Goal: Information Seeking & Learning: Learn about a topic

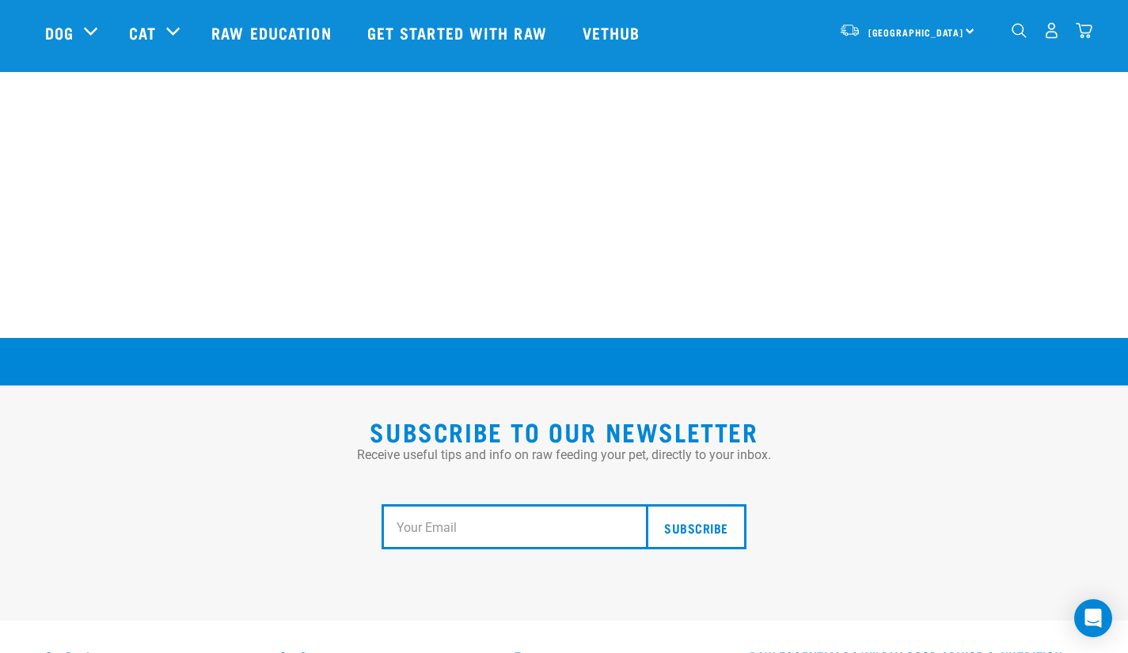
scroll to position [2863, 0]
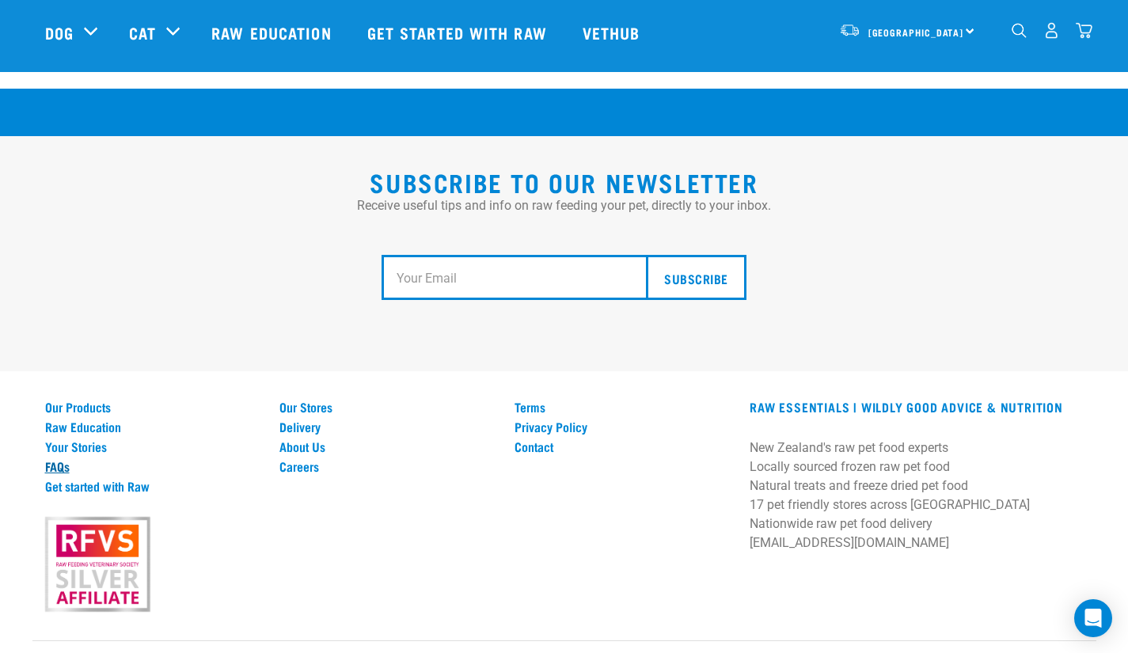
click at [54, 459] on link "FAQs" at bounding box center [153, 466] width 216 height 14
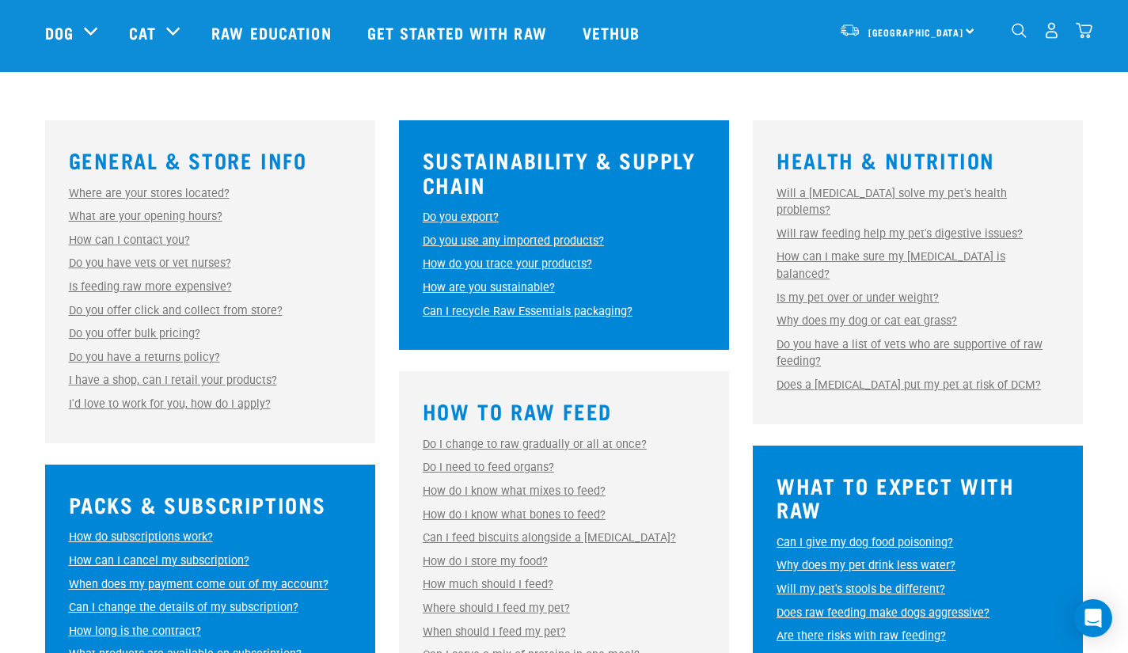
scroll to position [423, 0]
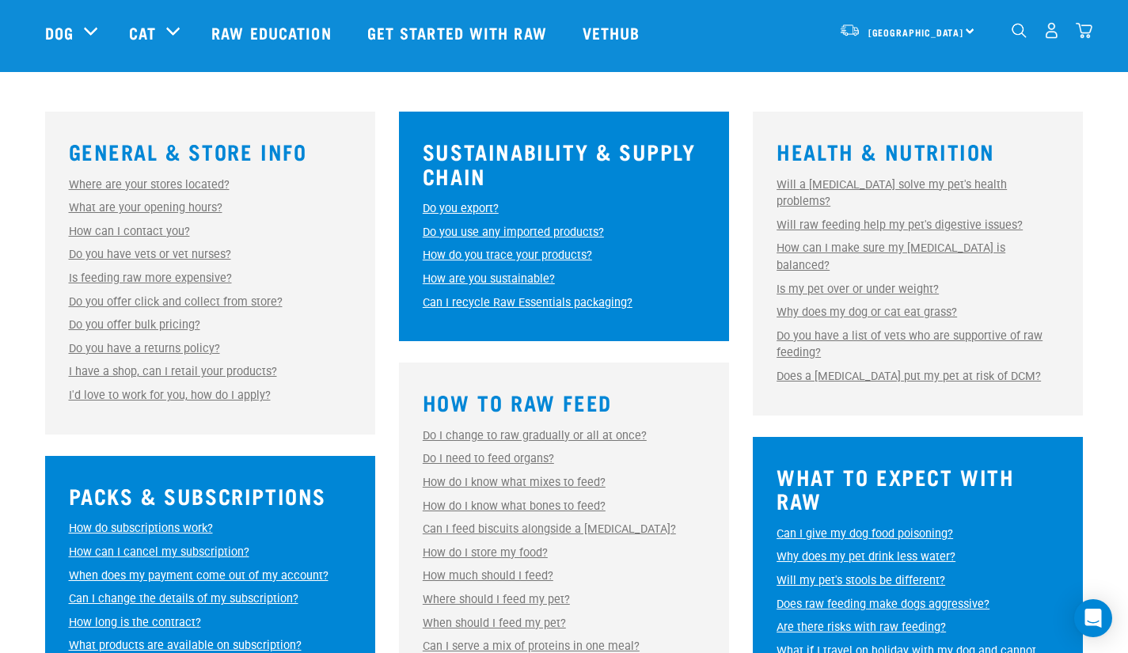
click at [495, 275] on link "How are you sustainable?" at bounding box center [489, 278] width 132 height 13
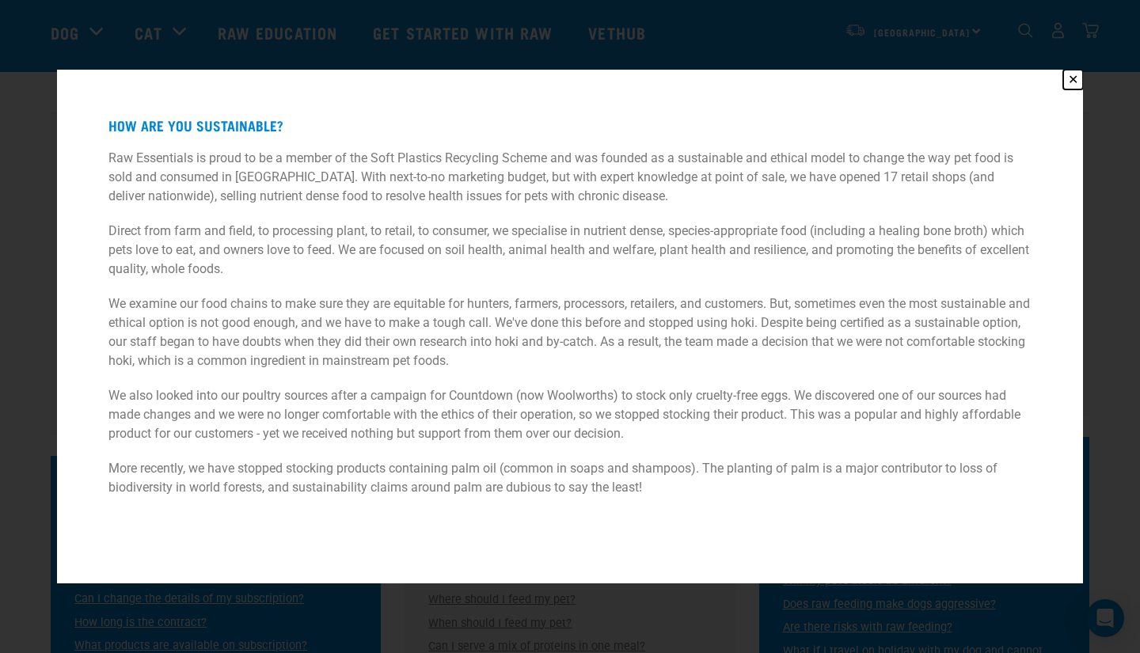
click at [1068, 78] on button "✕" at bounding box center [1073, 80] width 20 height 20
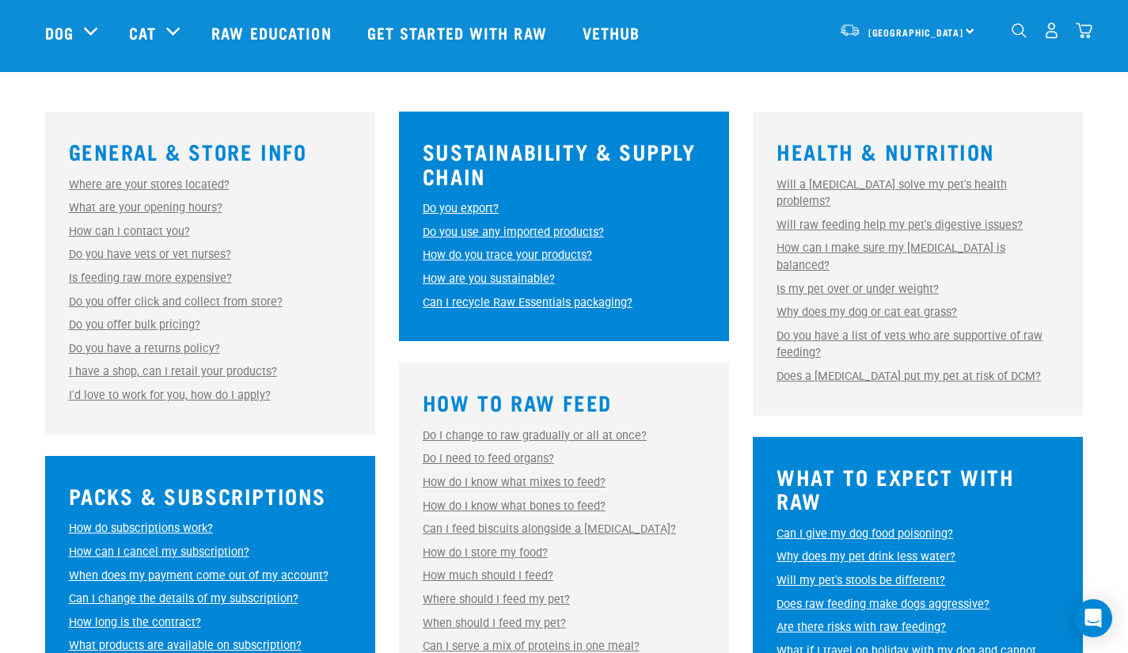
click at [573, 297] on link "Can I recycle Raw Essentials packaging?" at bounding box center [528, 302] width 210 height 13
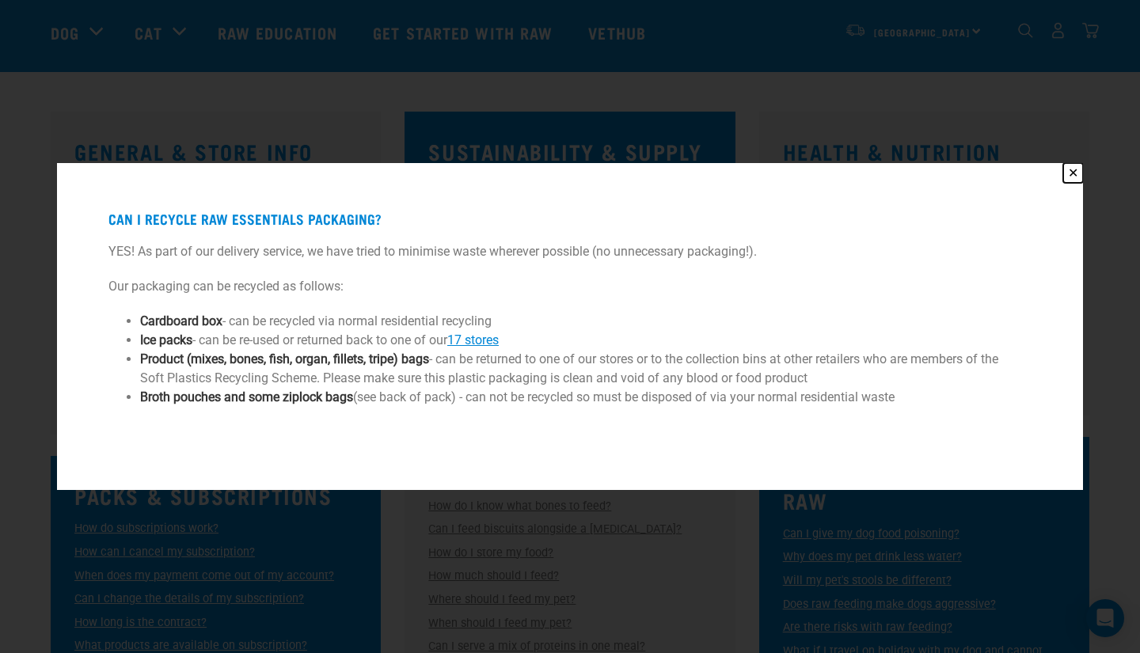
click at [1072, 168] on button "✕" at bounding box center [1073, 173] width 20 height 20
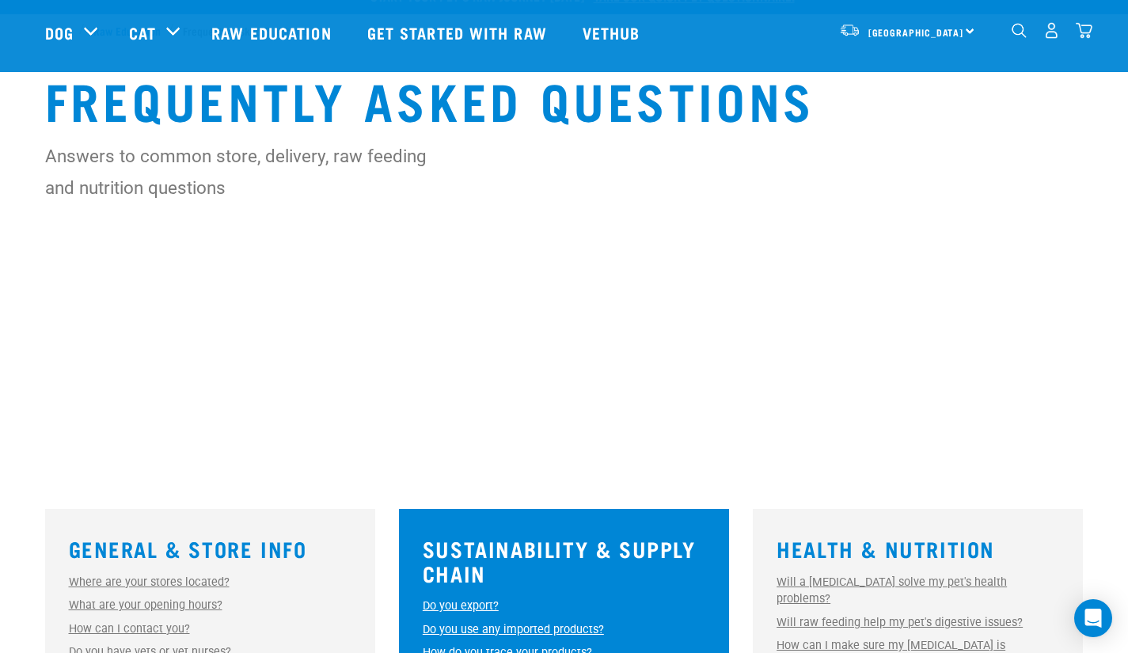
scroll to position [0, 0]
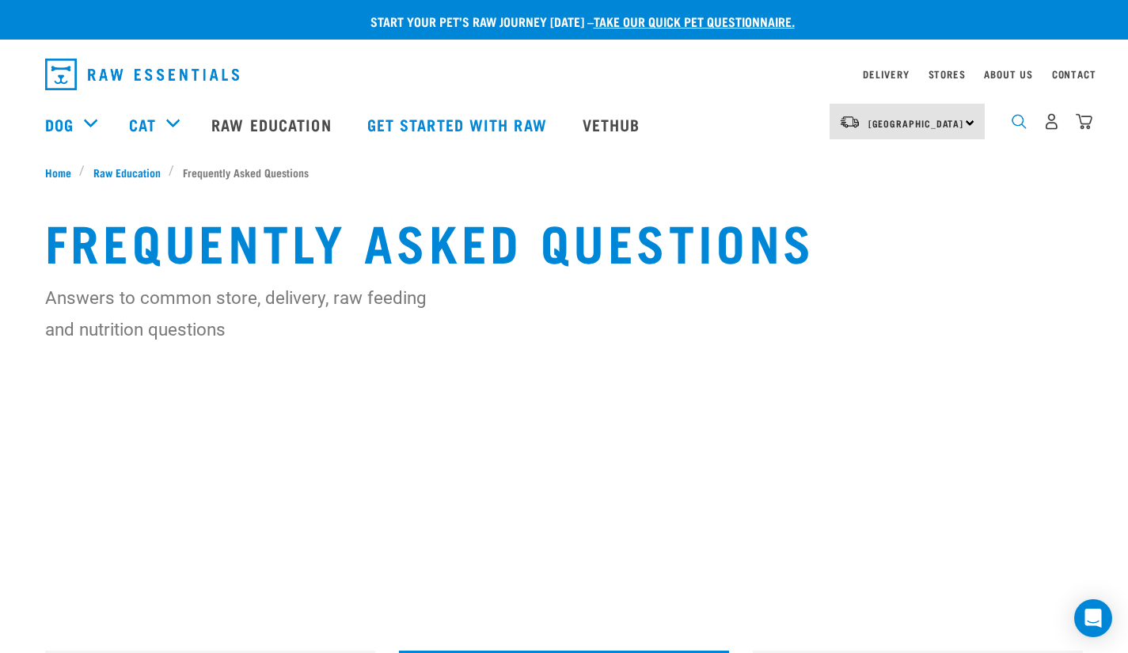
click at [1020, 123] on img "dropdown navigation" at bounding box center [1018, 121] width 15 height 15
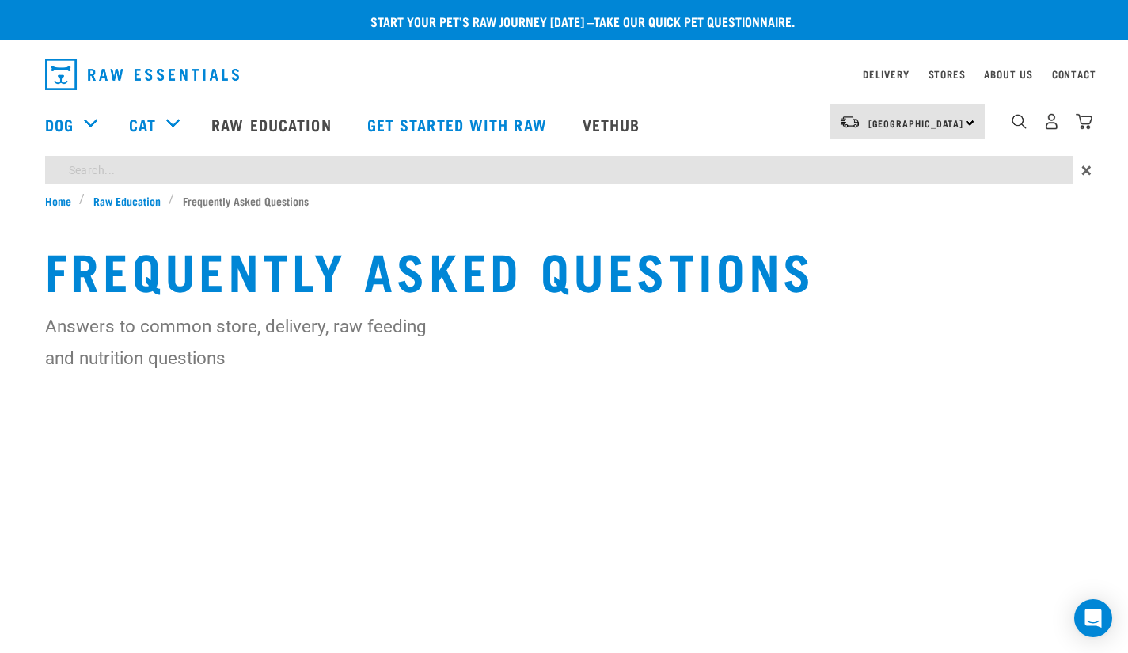
click at [416, 175] on div "Start your pet’s raw journey [DATE] – take our quick pet questionnaire. Deliver…" at bounding box center [564, 266] width 1128 height 533
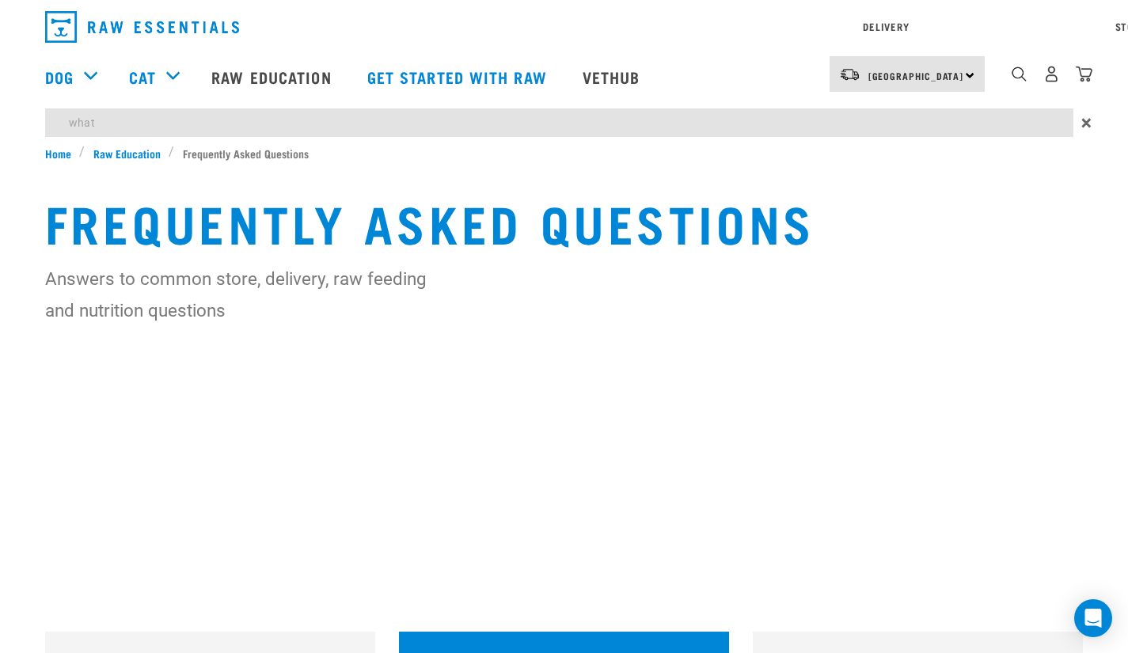
type input "what to do if we can't access"
click at [228, 131] on input "what to do if we can't access" at bounding box center [559, 122] width 1028 height 28
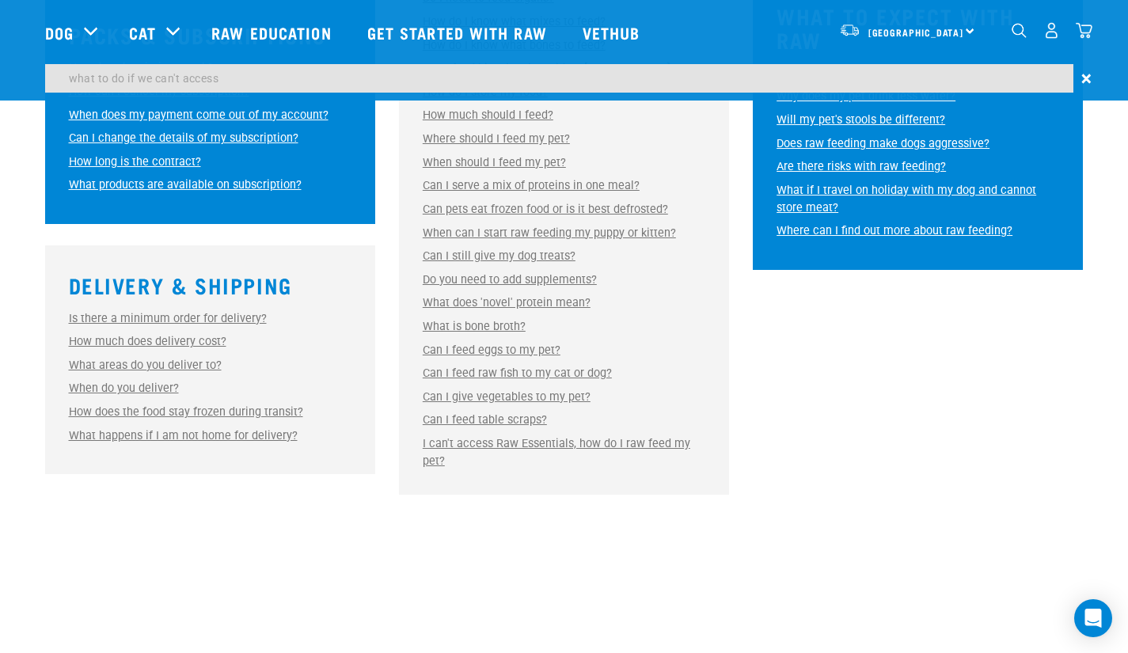
scroll to position [837, 0]
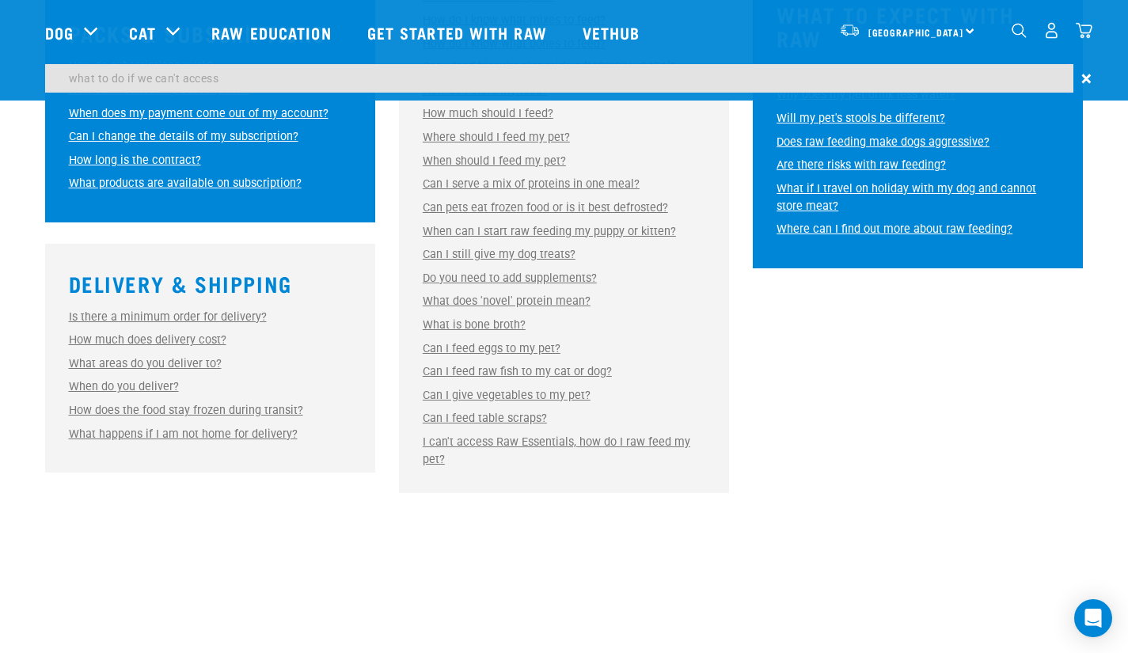
click at [600, 443] on link "I can't access Raw Essentials, how do I raw feed my pet?" at bounding box center [557, 450] width 268 height 31
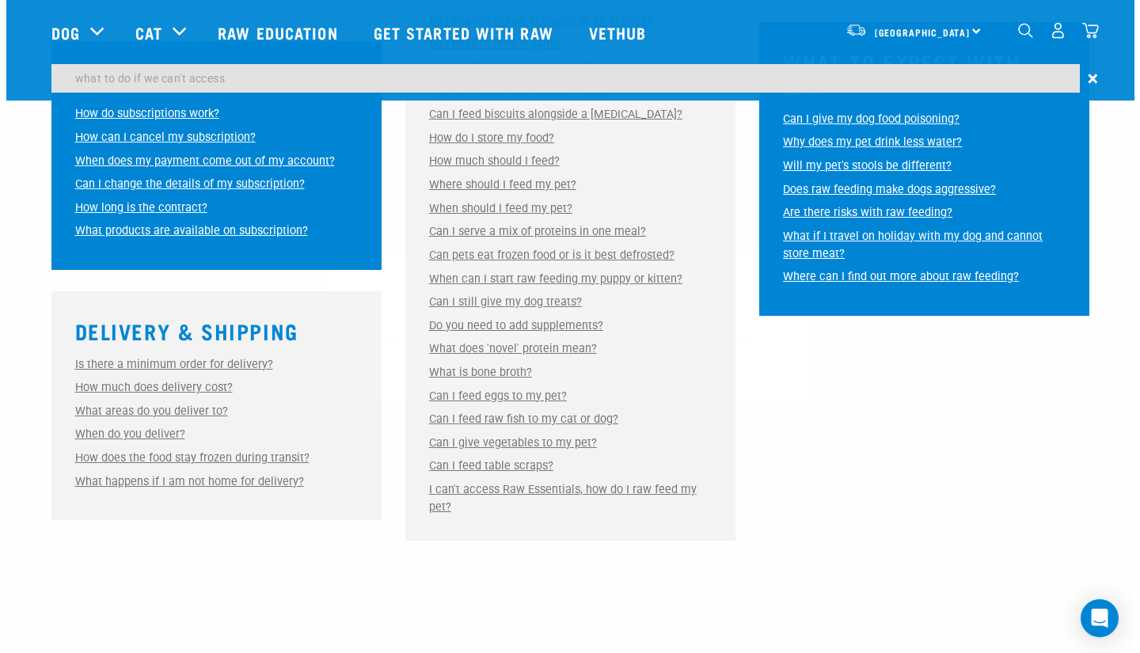
scroll to position [885, 0]
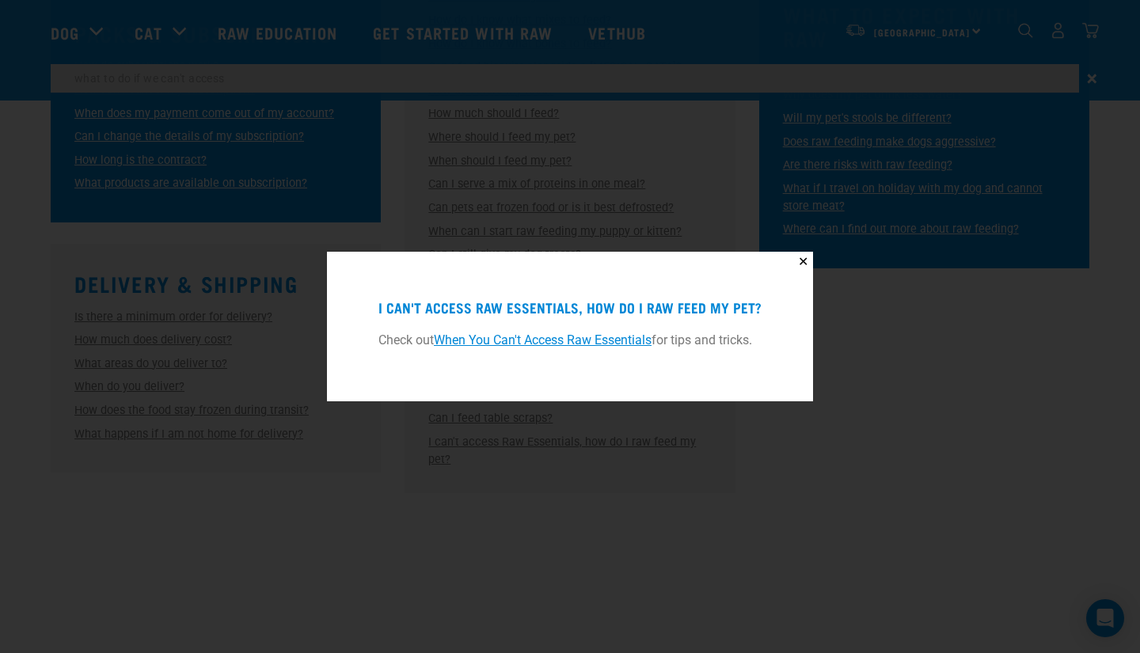
click at [602, 340] on link "When You Can't Access Raw Essentials" at bounding box center [543, 339] width 218 height 15
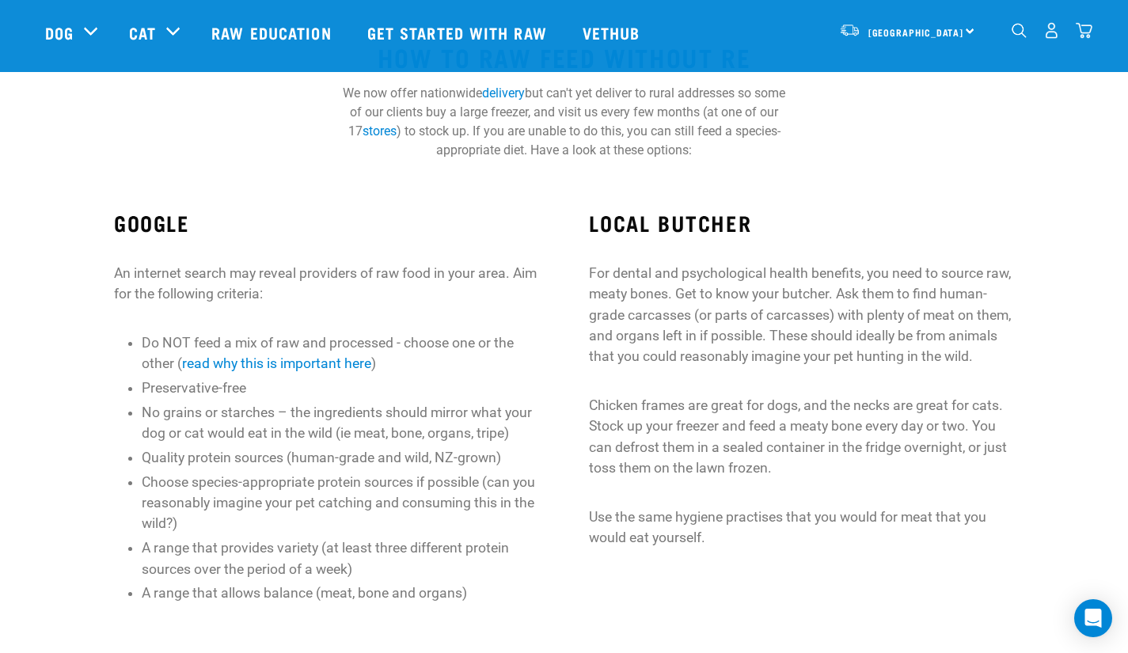
scroll to position [231, 0]
